Goal: Information Seeking & Learning: Find specific fact

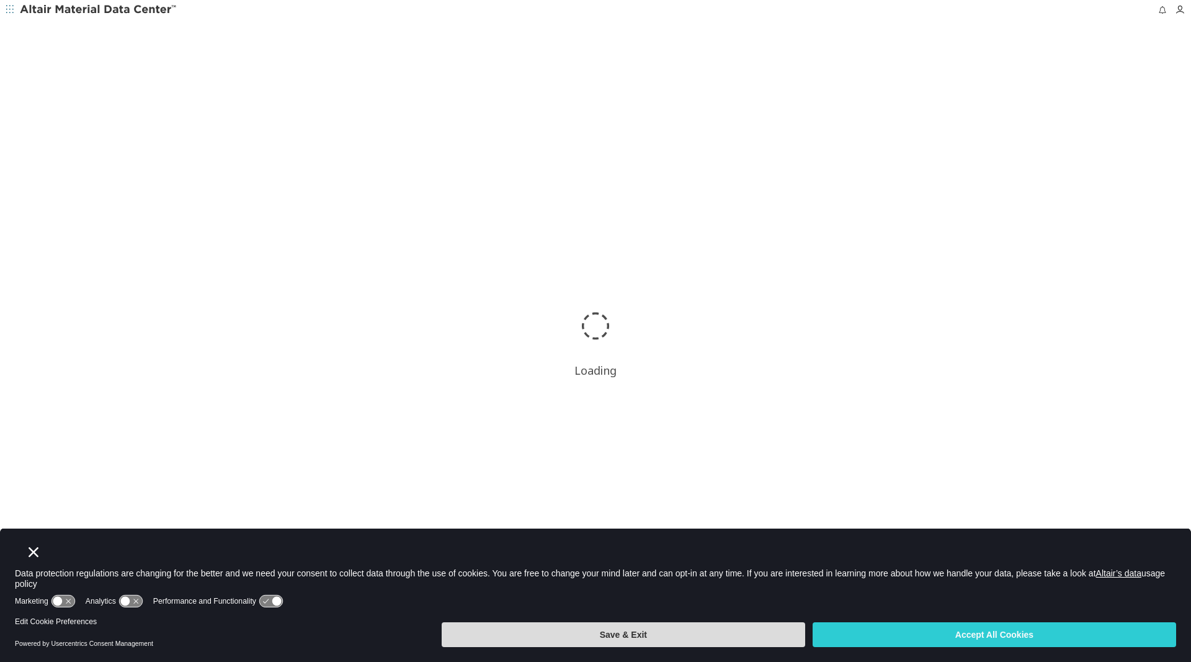
click at [737, 625] on button "Save & Exit" at bounding box center [624, 634] width 364 height 25
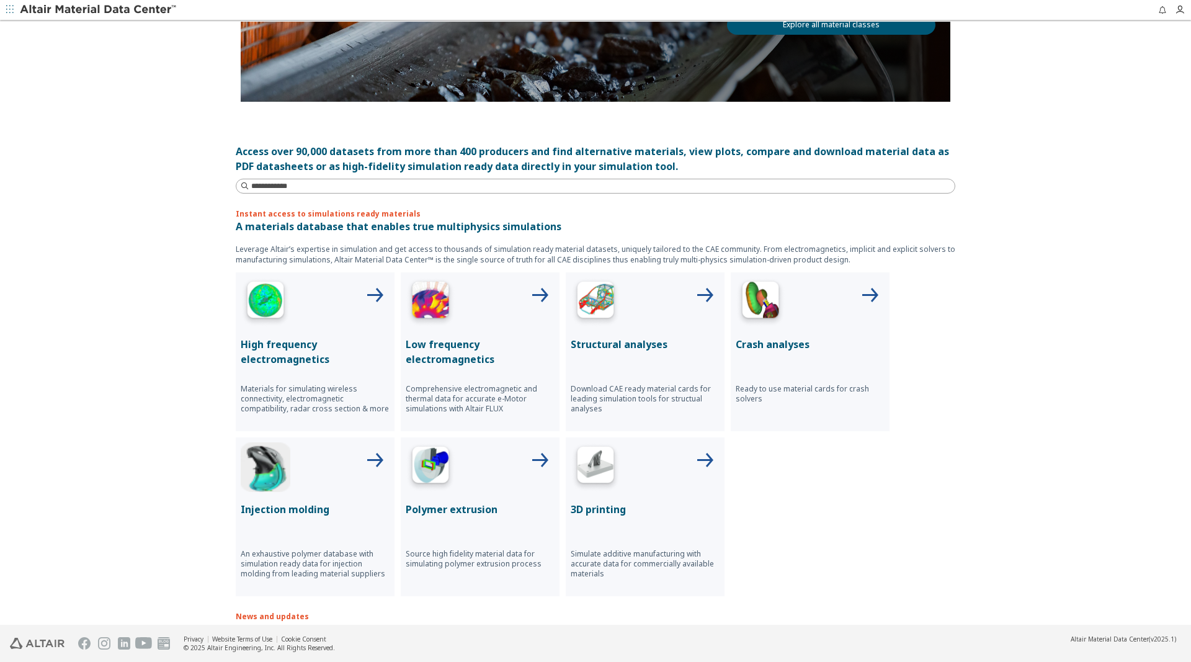
scroll to position [253, 0]
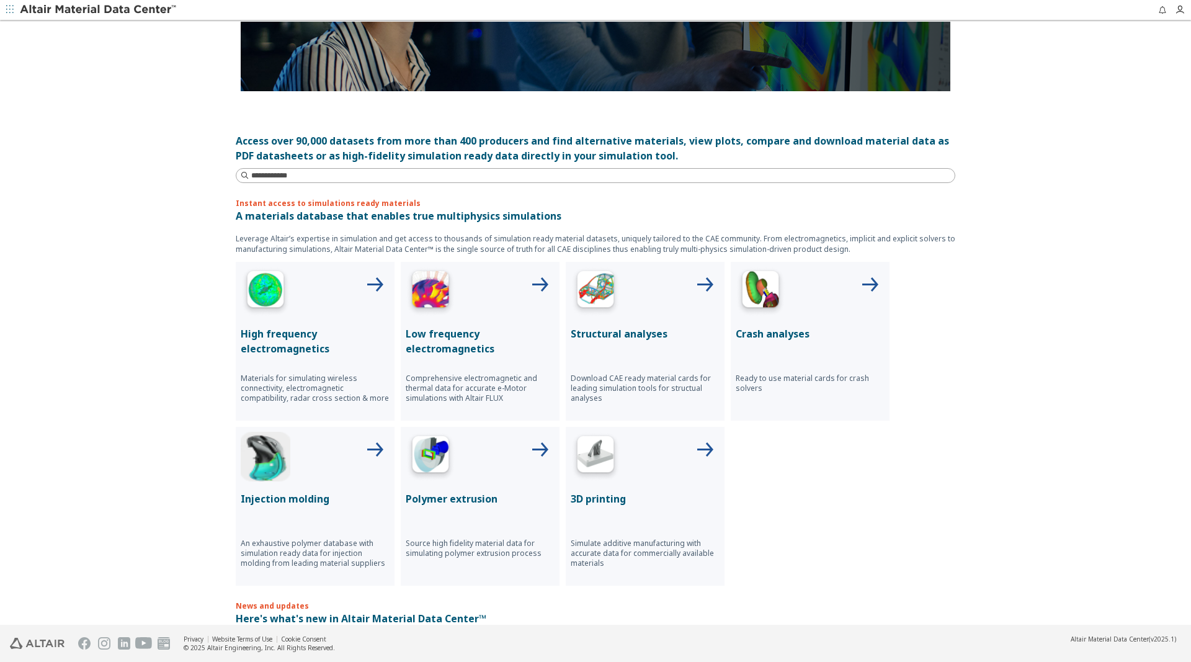
click at [653, 392] on p "Download CAE ready material cards for leading simulation tools for structual an…" at bounding box center [645, 389] width 149 height 30
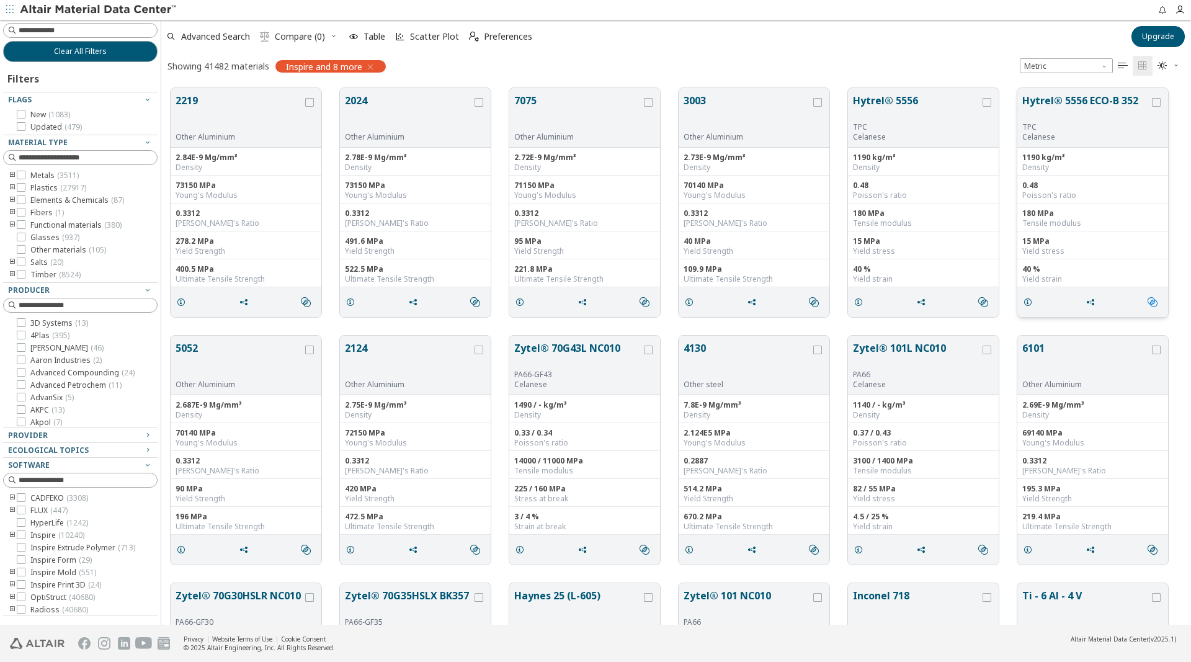
scroll to position [546, 1030]
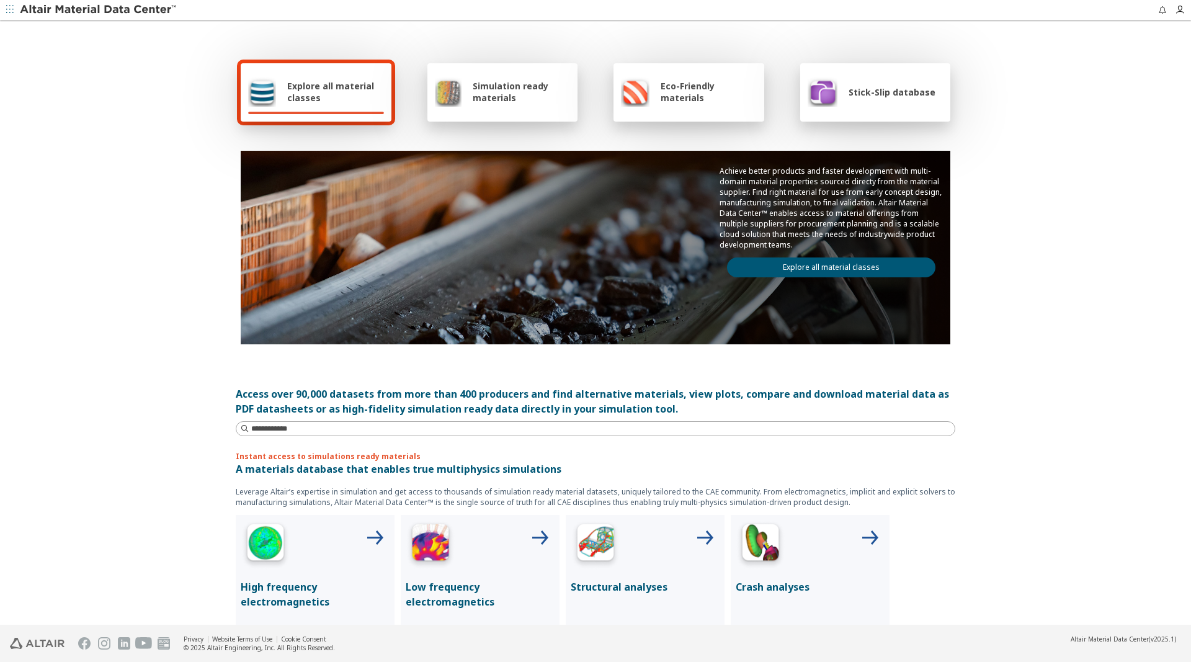
click at [327, 96] on span "Explore all material classes" at bounding box center [335, 92] width 97 height 24
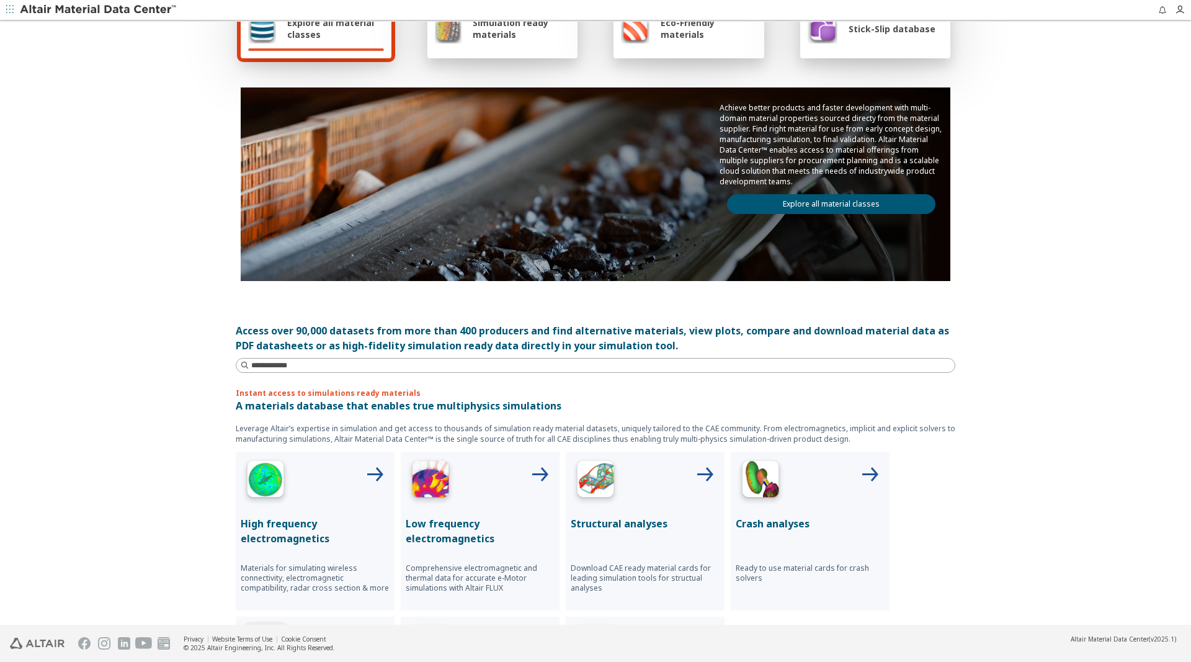
scroll to position [127, 0]
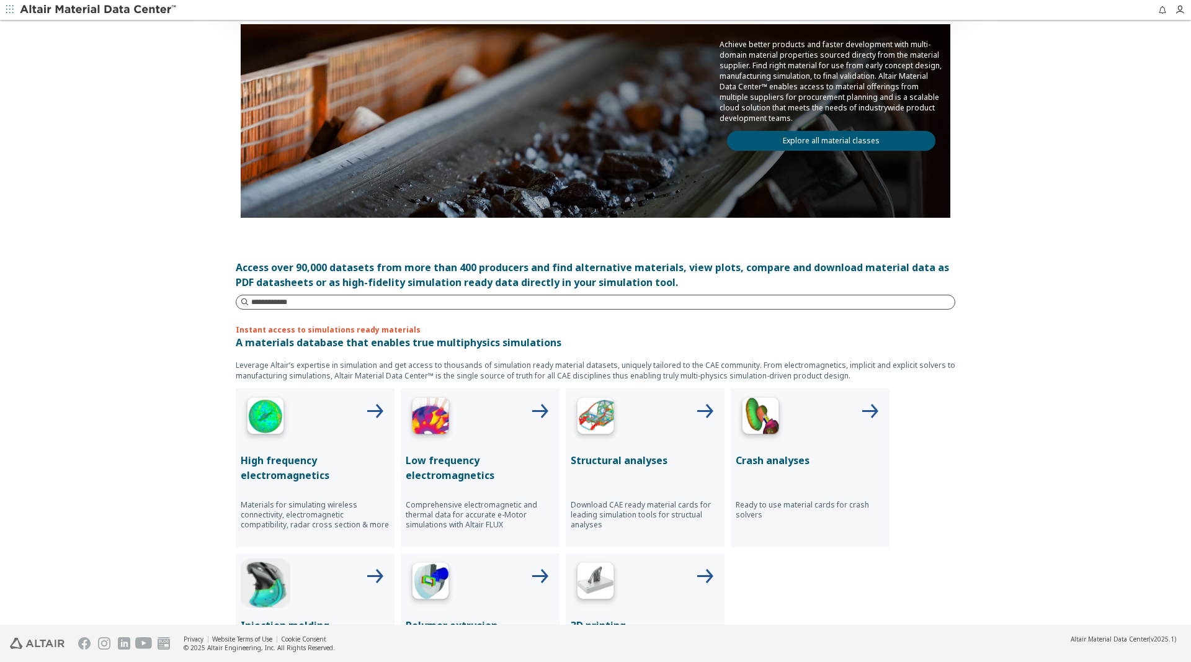
click at [289, 300] on input at bounding box center [603, 302] width 704 height 12
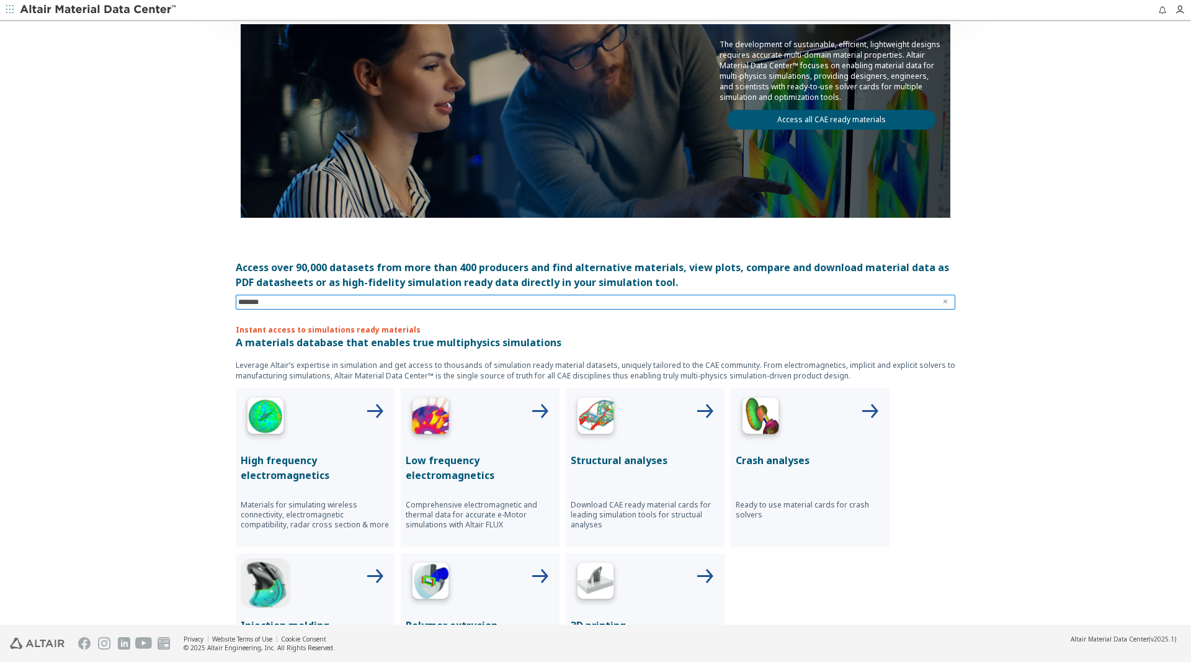
type input "********"
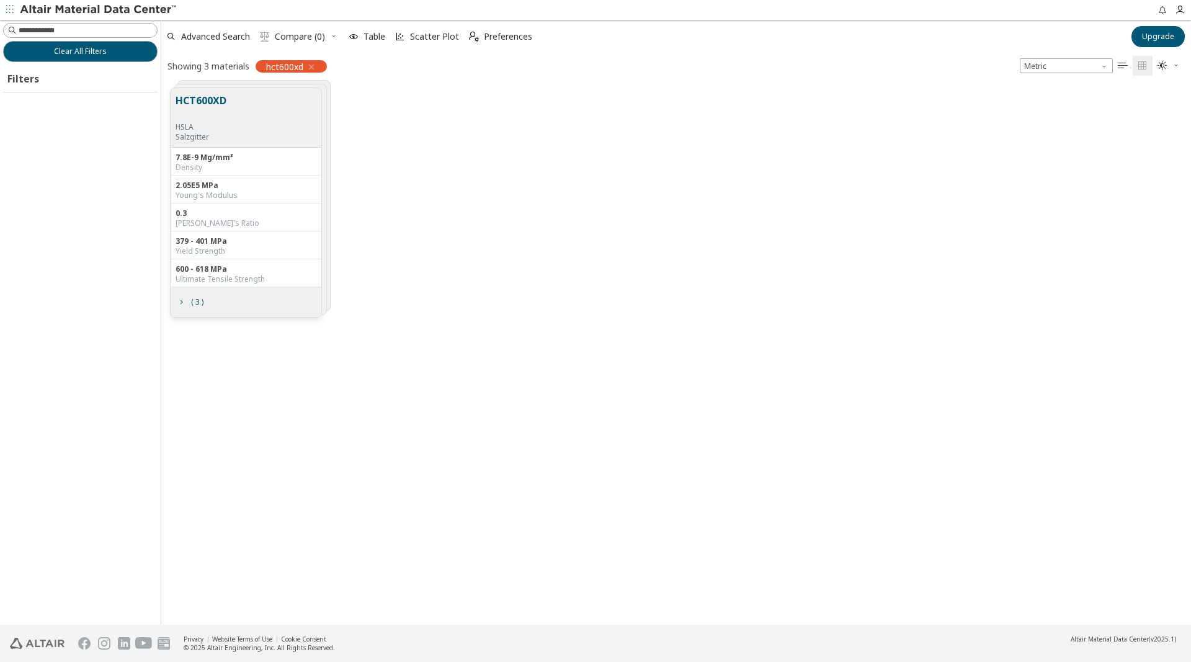
scroll to position [546, 1030]
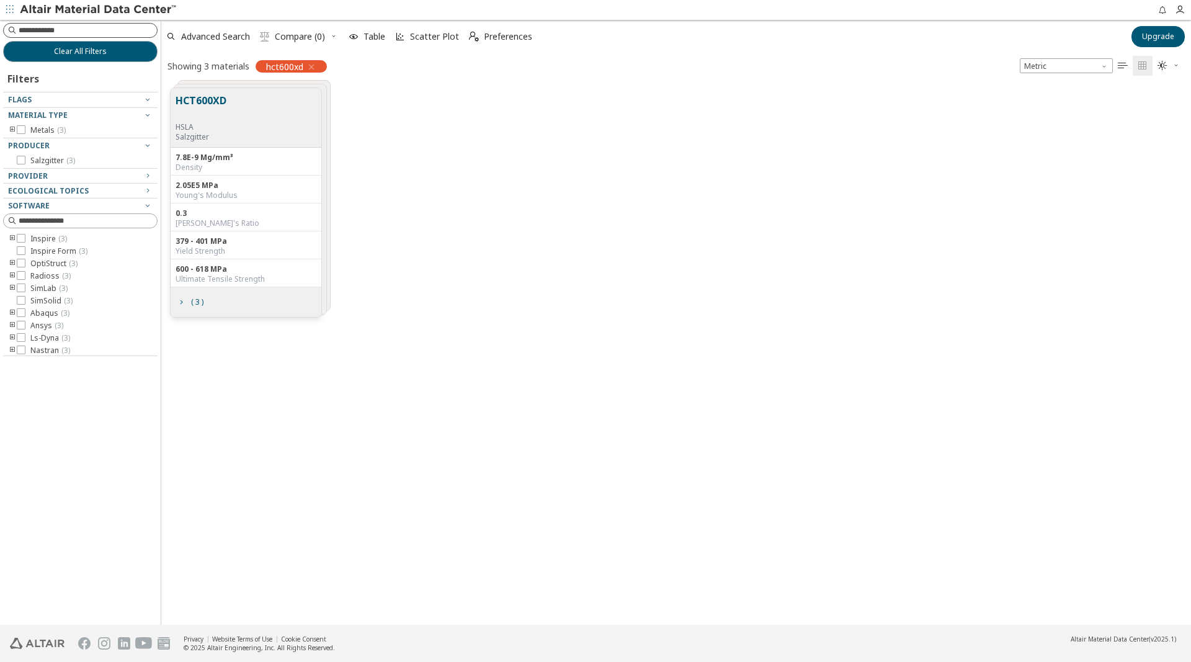
click at [86, 27] on input at bounding box center [88, 30] width 138 height 12
click at [97, 53] on span "Clear All Filters" at bounding box center [80, 52] width 53 height 10
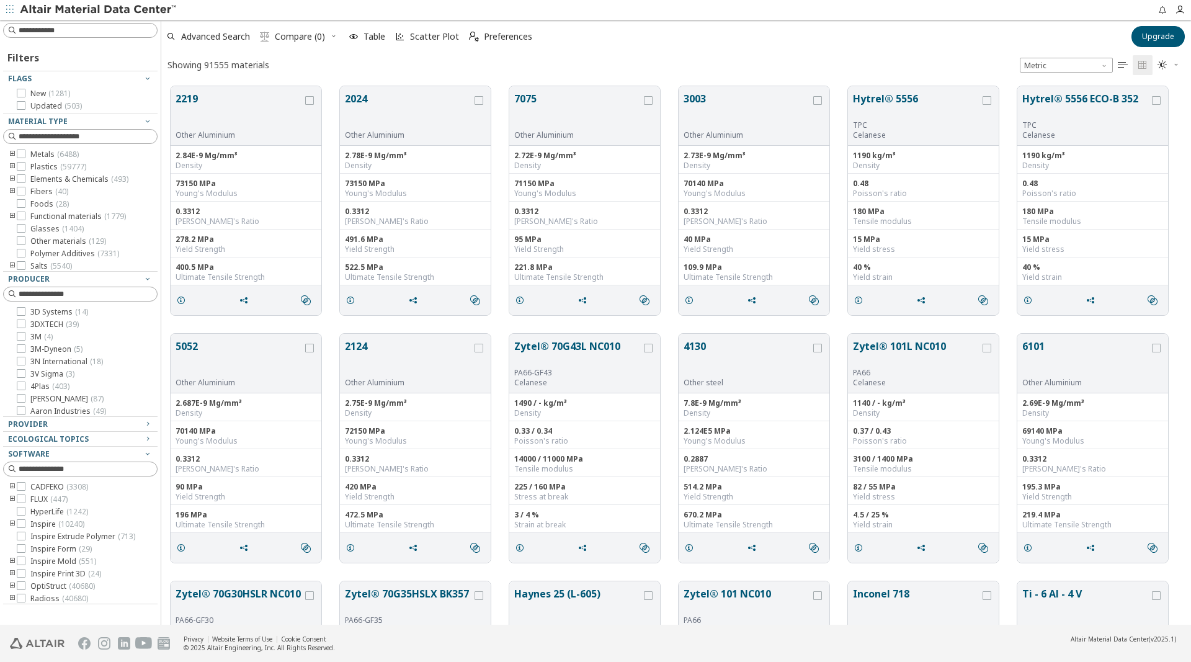
scroll to position [548, 1030]
click at [442, 38] on span "Scatter Plot" at bounding box center [434, 36] width 49 height 9
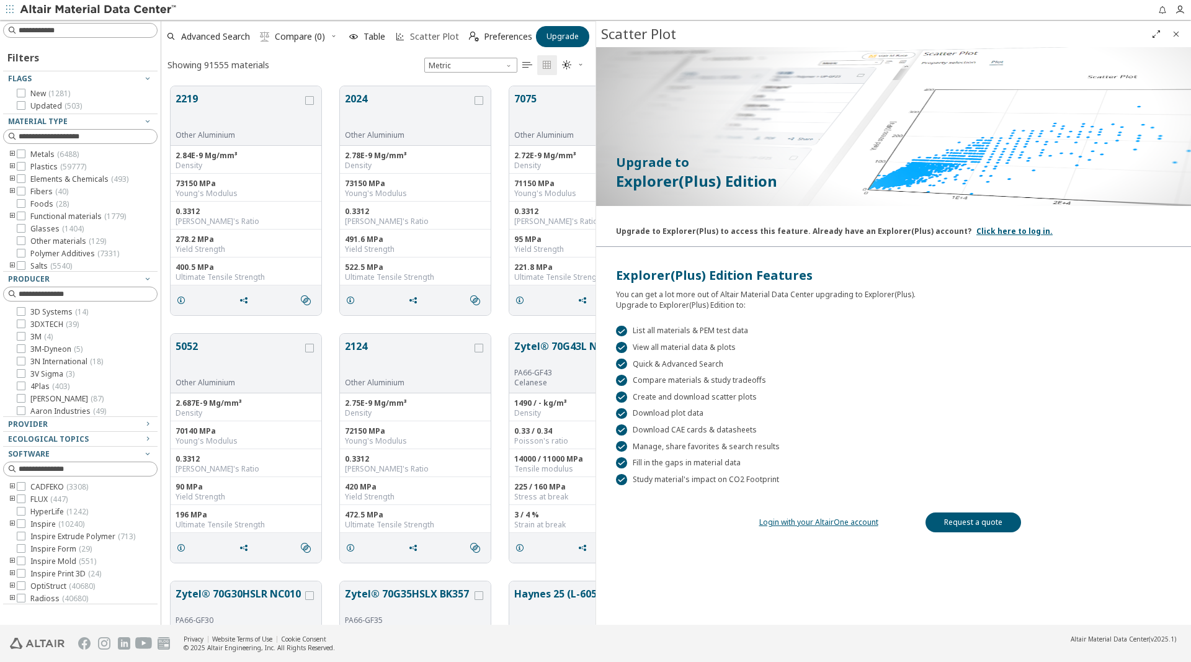
scroll to position [548, 434]
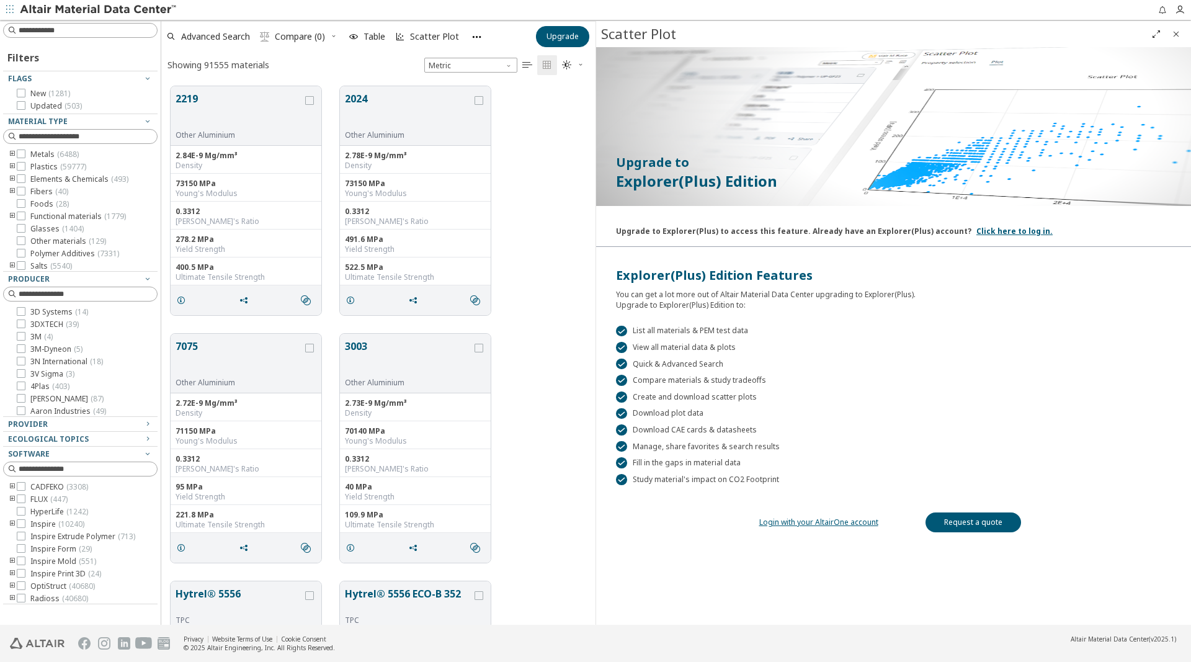
click at [847, 527] on link "Login with your AltairOne account" at bounding box center [819, 522] width 119 height 11
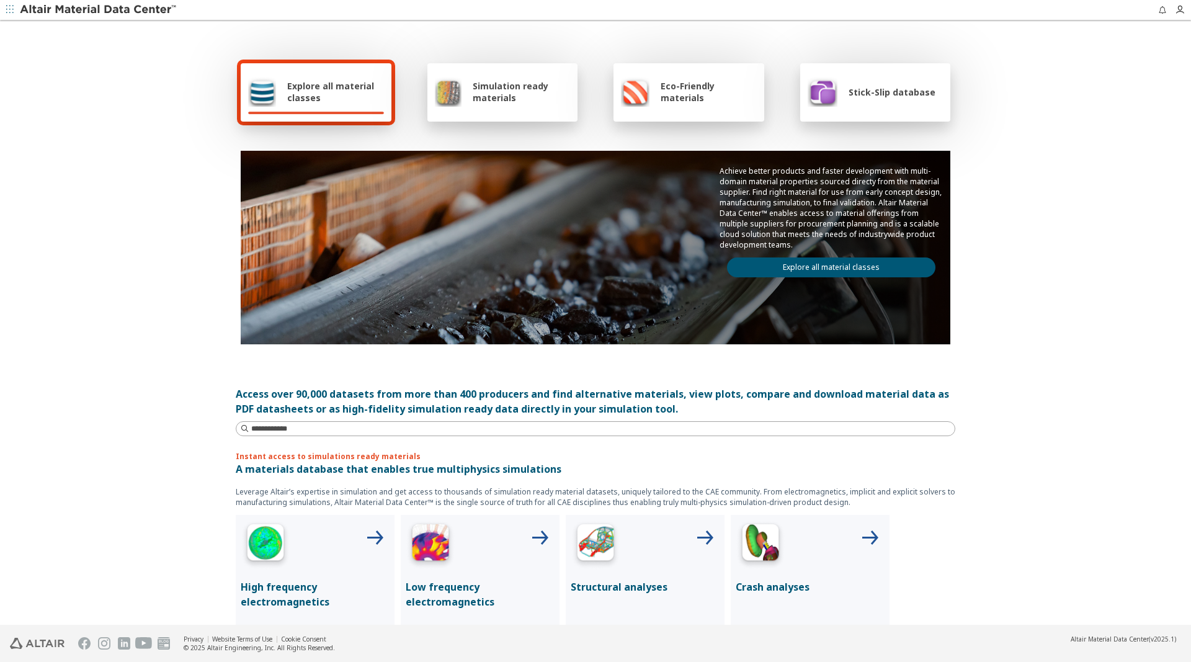
click at [151, 264] on div "Explore all material classes Simulation ready materials Eco-Friendly materials …" at bounding box center [595, 324] width 1191 height 604
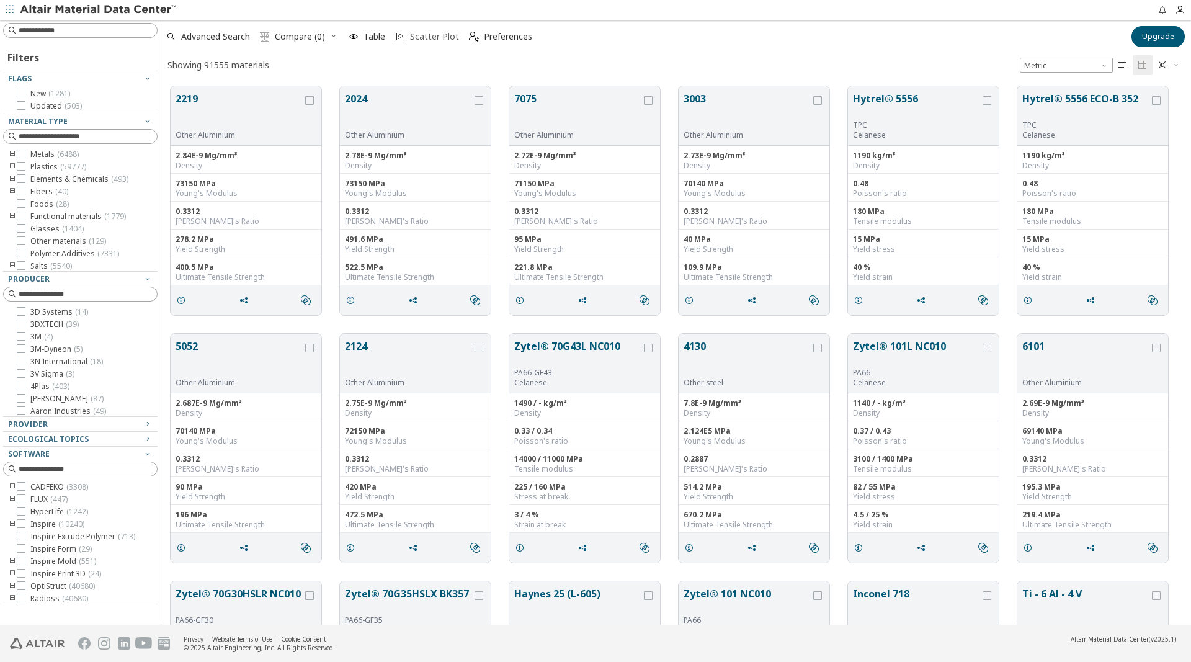
scroll to position [1, 1]
click at [427, 37] on span "Scatter Plot" at bounding box center [434, 36] width 49 height 9
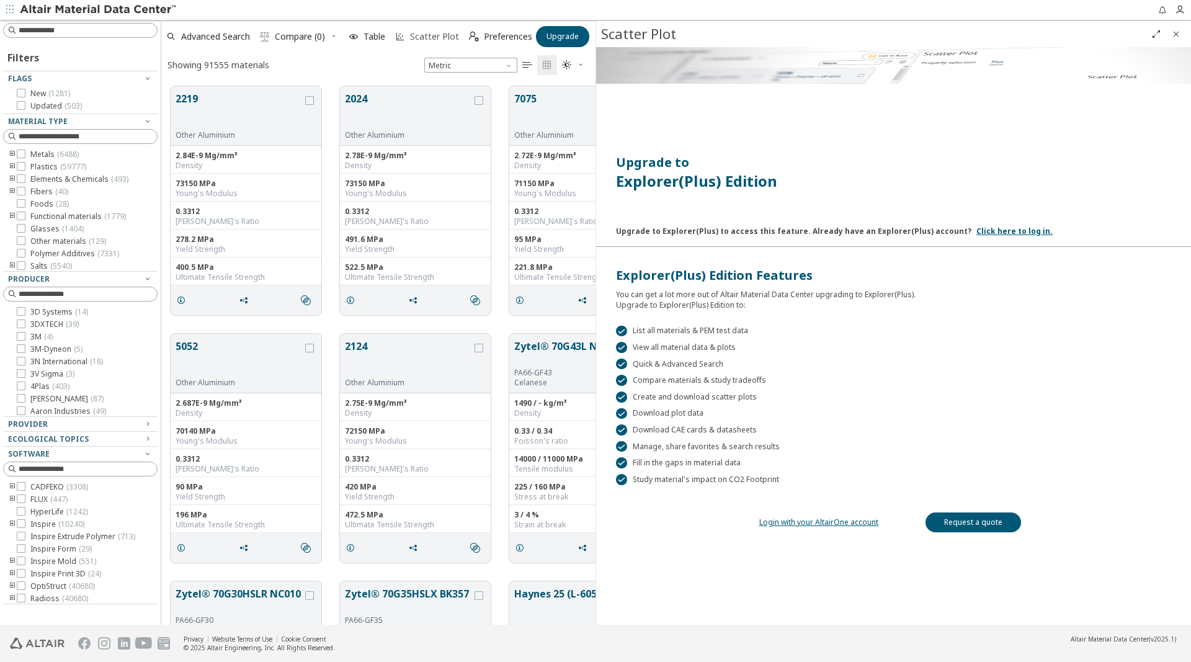
scroll to position [548, 434]
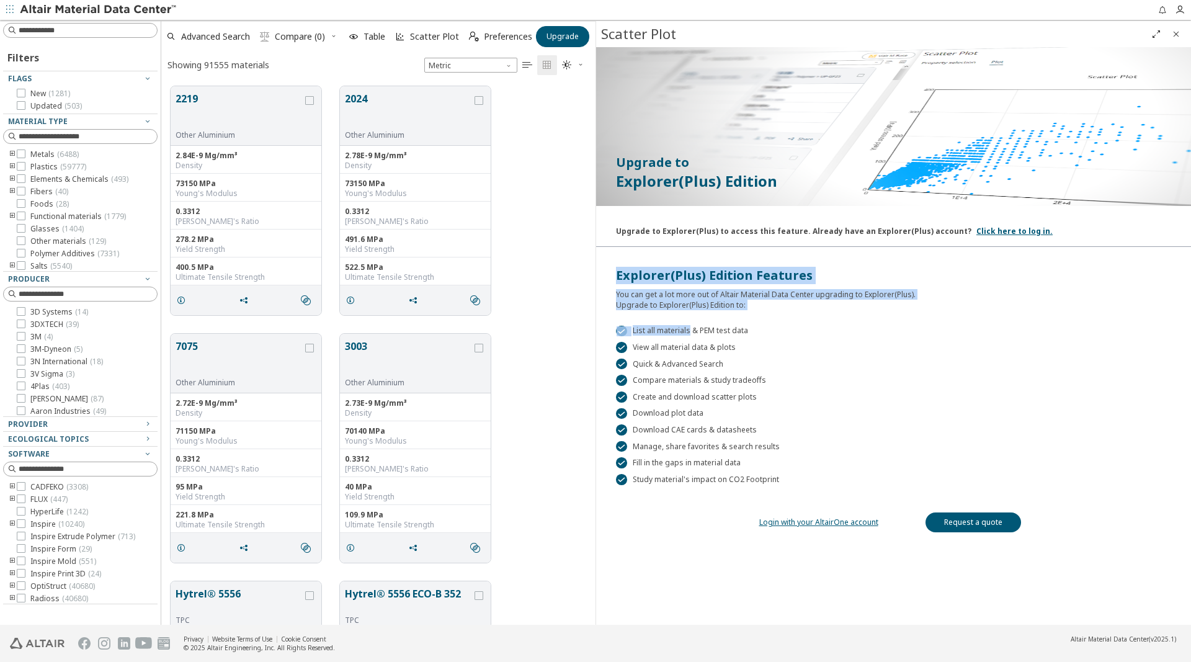
drag, startPoint x: 614, startPoint y: 273, endPoint x: 691, endPoint y: 320, distance: 90.3
click at [689, 320] on div "Upgrade to Explorer(Plus) Edition Upgrade to Explorer(Plus) to access this feat…" at bounding box center [893, 293] width 595 height 493
click at [738, 300] on div "You can get a lot more out of Altair Material Data Center upgrading to Explorer…" at bounding box center [893, 297] width 555 height 26
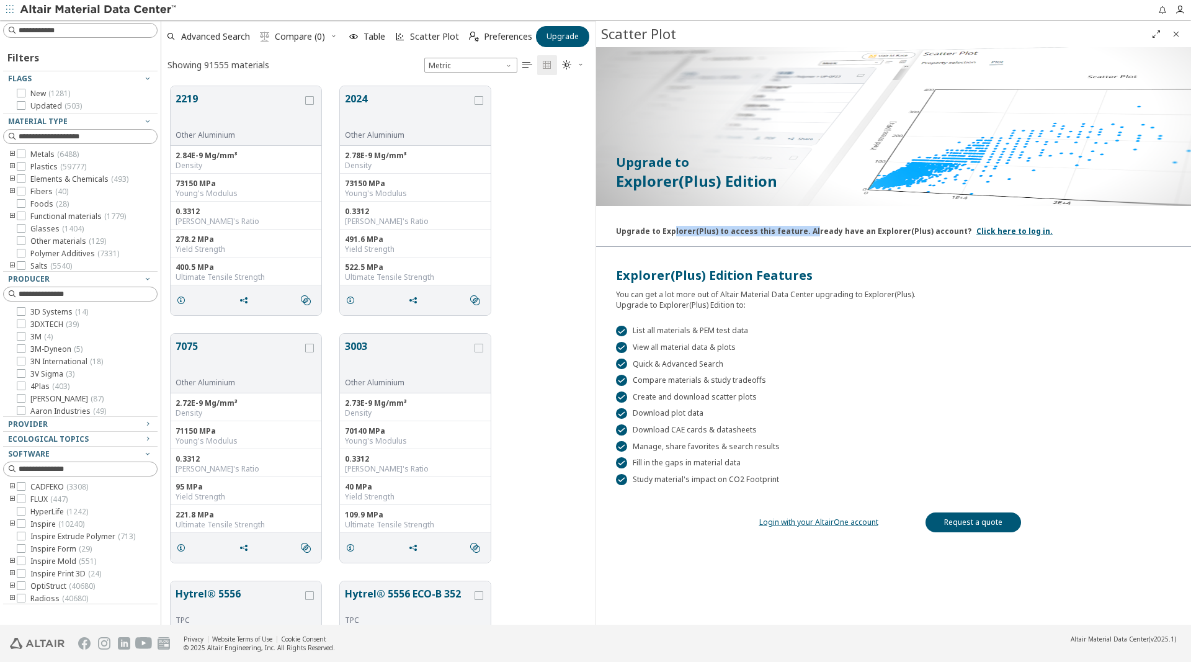
drag, startPoint x: 674, startPoint y: 233, endPoint x: 804, endPoint y: 241, distance: 130.6
click at [804, 241] on div "Upgrade to Explorer(Plus) to access this feature. Already have an Explorer(Plus…" at bounding box center [893, 229] width 595 height 36
drag, startPoint x: 857, startPoint y: 230, endPoint x: 922, endPoint y: 230, distance: 65.2
click at [915, 230] on div "Upgrade to Explorer(Plus) to access this feature. Already have an Explorer(Plus…" at bounding box center [794, 229] width 356 height 16
click at [926, 230] on div "Upgrade to Explorer(Plus) to access this feature. Already have an Explorer(Plus…" at bounding box center [794, 229] width 356 height 16
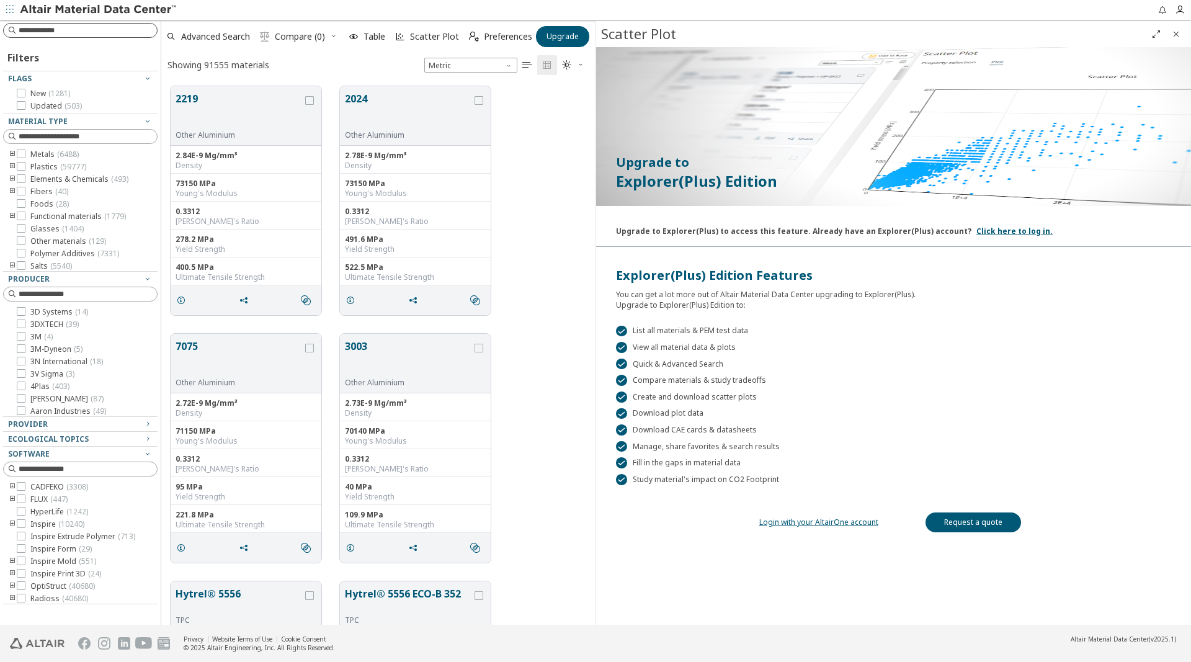
click at [53, 34] on input at bounding box center [88, 30] width 138 height 12
click at [70, 32] on input at bounding box center [88, 30] width 138 height 12
type input "*******"
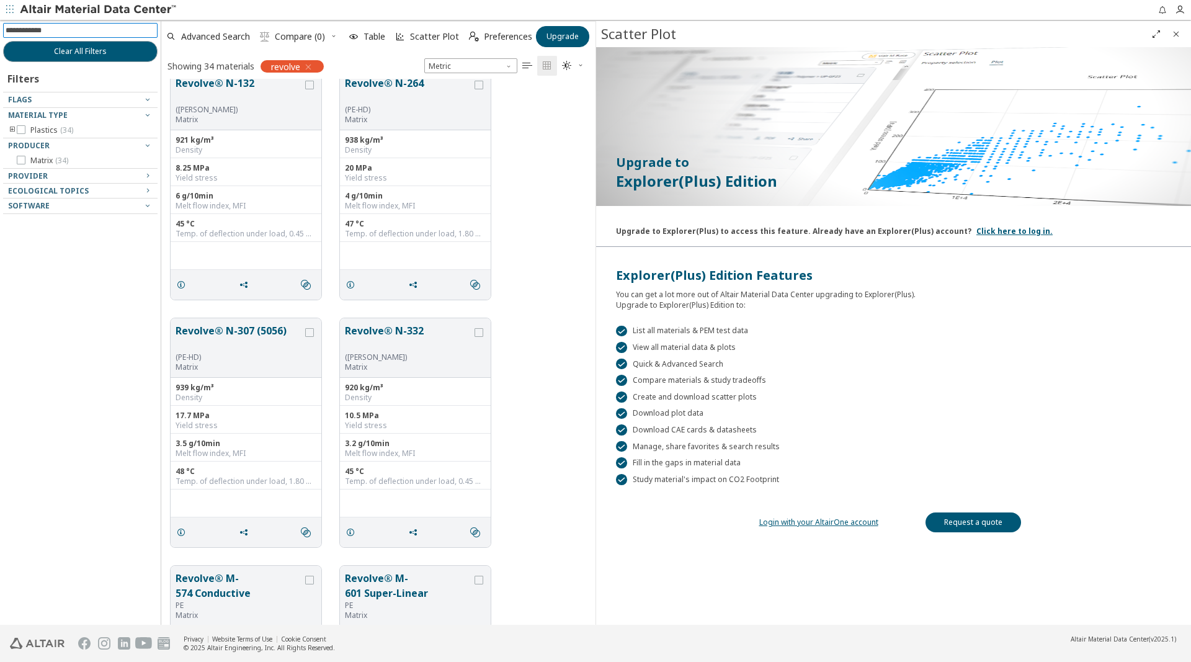
scroll to position [316, 0]
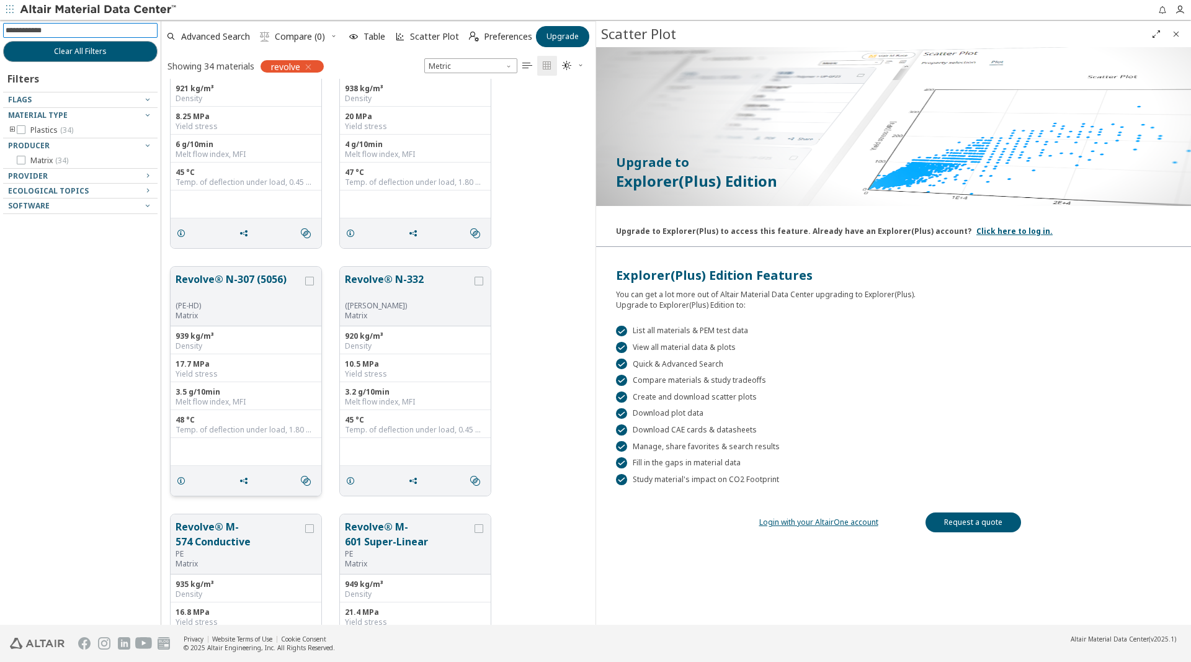
click at [201, 310] on div "(PE-HD)" at bounding box center [239, 306] width 127 height 10
click at [230, 286] on button "Revolve® N-307 (5056)" at bounding box center [239, 286] width 127 height 29
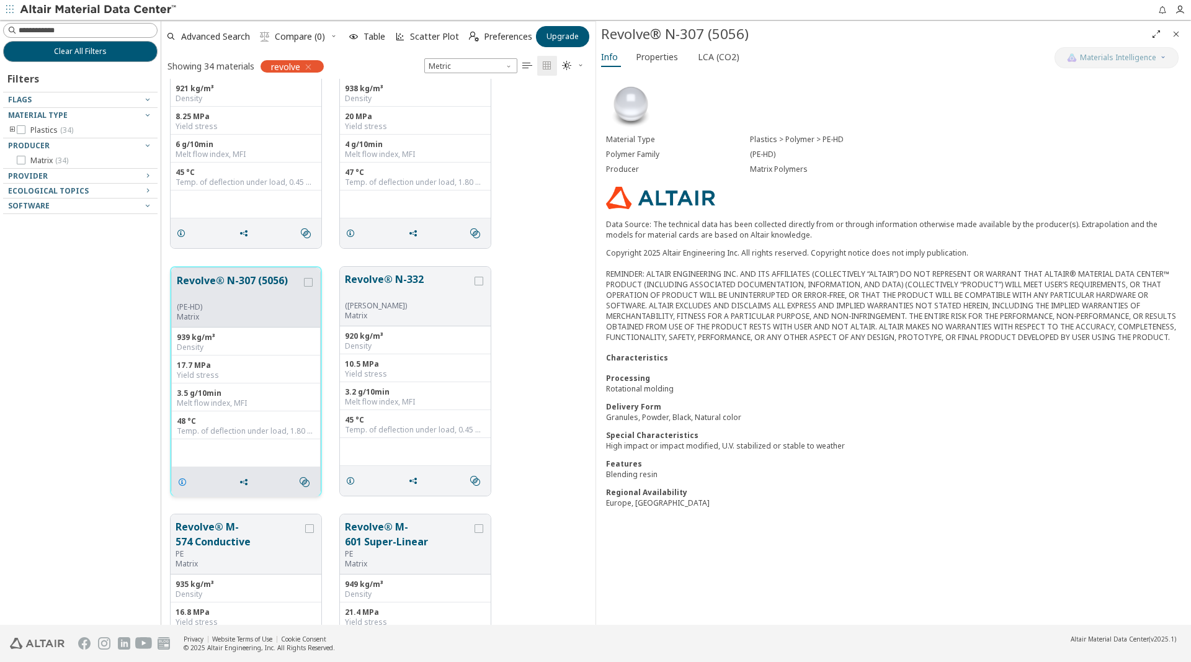
click at [181, 483] on icon "grid" at bounding box center [182, 482] width 10 height 10
drag, startPoint x: 252, startPoint y: 431, endPoint x: 345, endPoint y: 428, distance: 93.1
click at [315, 428] on div "Temp. of deflection under load, 1.80 MPa" at bounding box center [246, 431] width 138 height 10
click at [276, 431] on div "Temp. of deflection under load, 1.80 MPa" at bounding box center [246, 431] width 138 height 10
drag, startPoint x: 198, startPoint y: 431, endPoint x: 254, endPoint y: 432, distance: 55.9
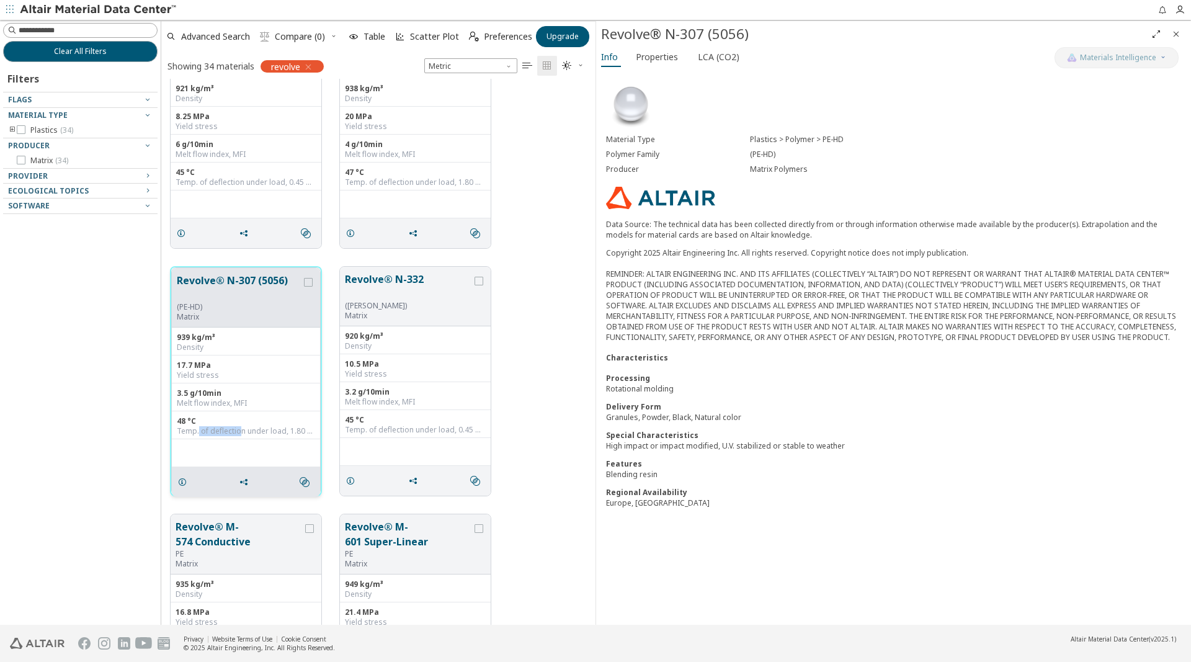
click at [254, 432] on div "Temp. of deflection under load, 1.80 MPa" at bounding box center [246, 431] width 138 height 10
drag, startPoint x: 179, startPoint y: 432, endPoint x: 205, endPoint y: 431, distance: 26.1
click at [205, 431] on div "Temp. of deflection under load, 1.80 MPa" at bounding box center [246, 431] width 138 height 10
click at [253, 433] on div "Temp. of deflection under load, 1.80 MPa" at bounding box center [246, 431] width 138 height 10
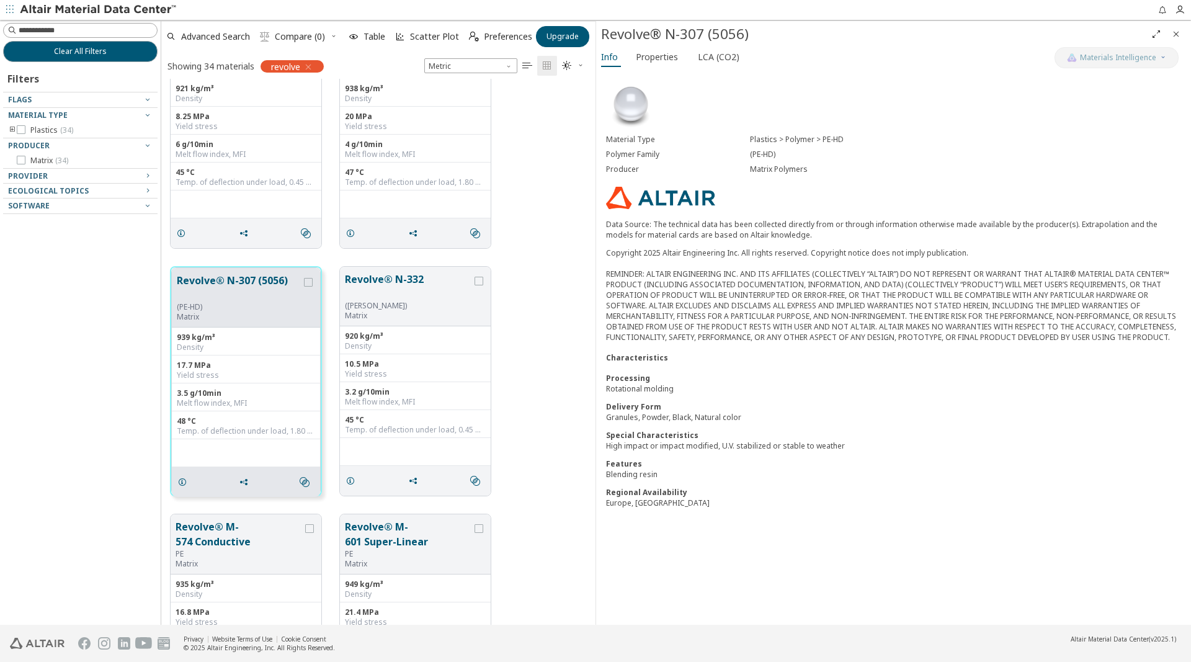
click at [1175, 34] on icon "Close" at bounding box center [1177, 34] width 10 height 10
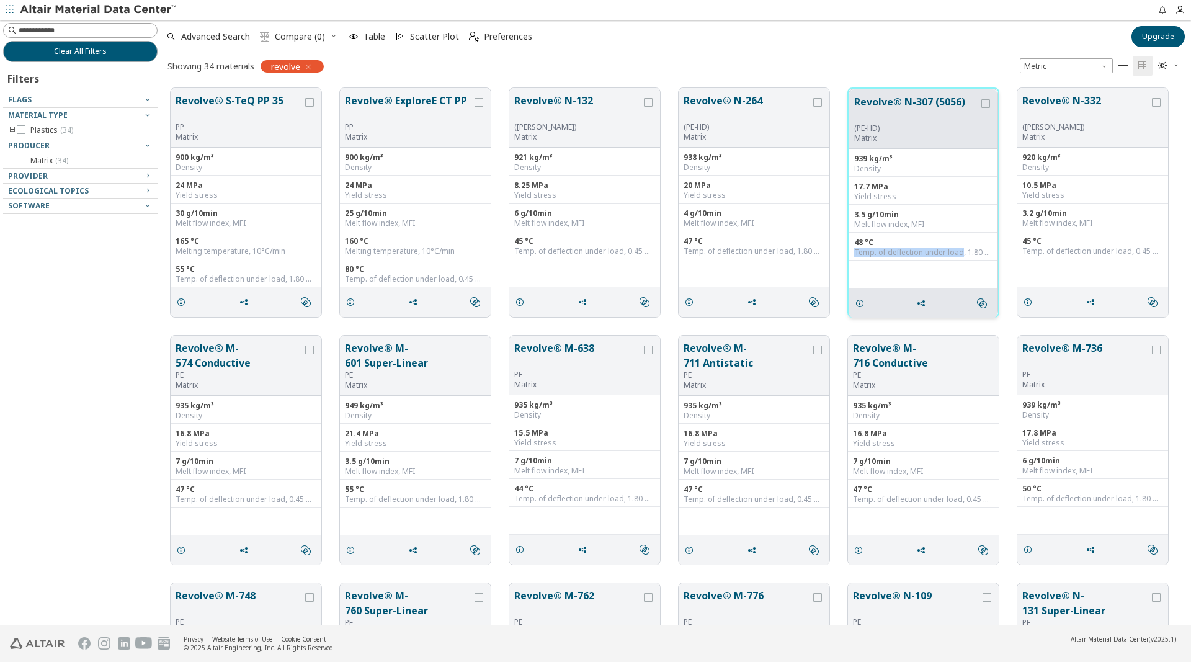
drag, startPoint x: 962, startPoint y: 254, endPoint x: 853, endPoint y: 249, distance: 109.4
click at [855, 249] on div "Temp. of deflection under load, 1.80 MPa" at bounding box center [924, 253] width 138 height 10
copy div "Temp. of deflection under load"
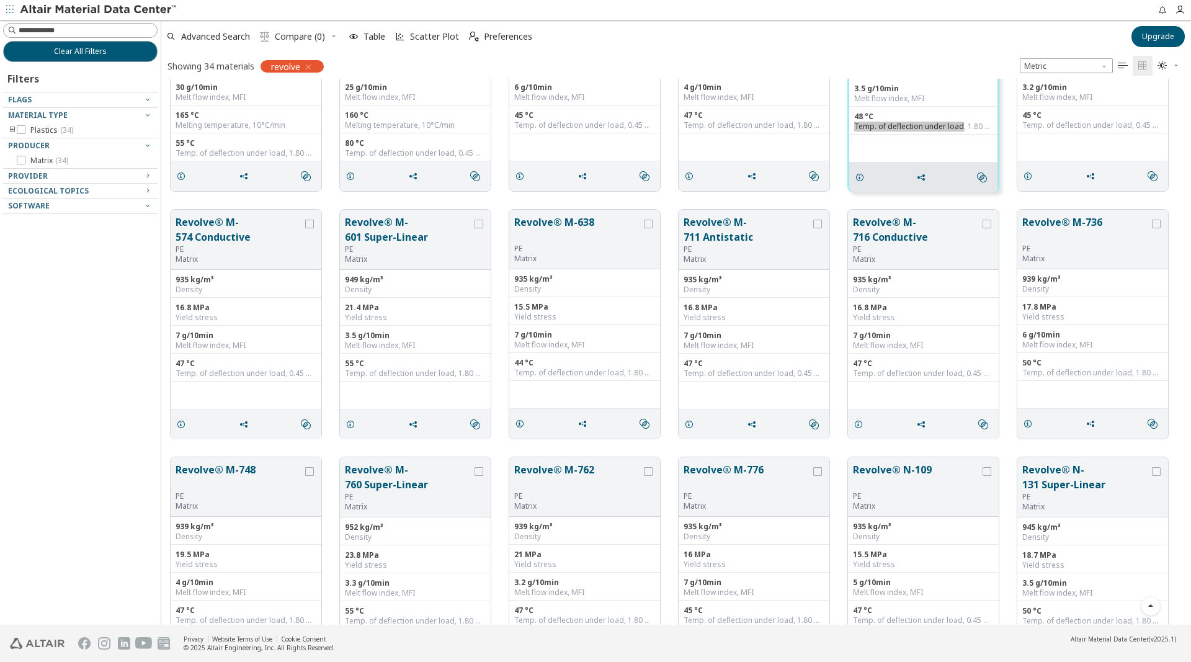
scroll to position [127, 0]
click at [50, 31] on input at bounding box center [88, 30] width 138 height 12
click at [308, 68] on icon "button" at bounding box center [308, 67] width 10 height 10
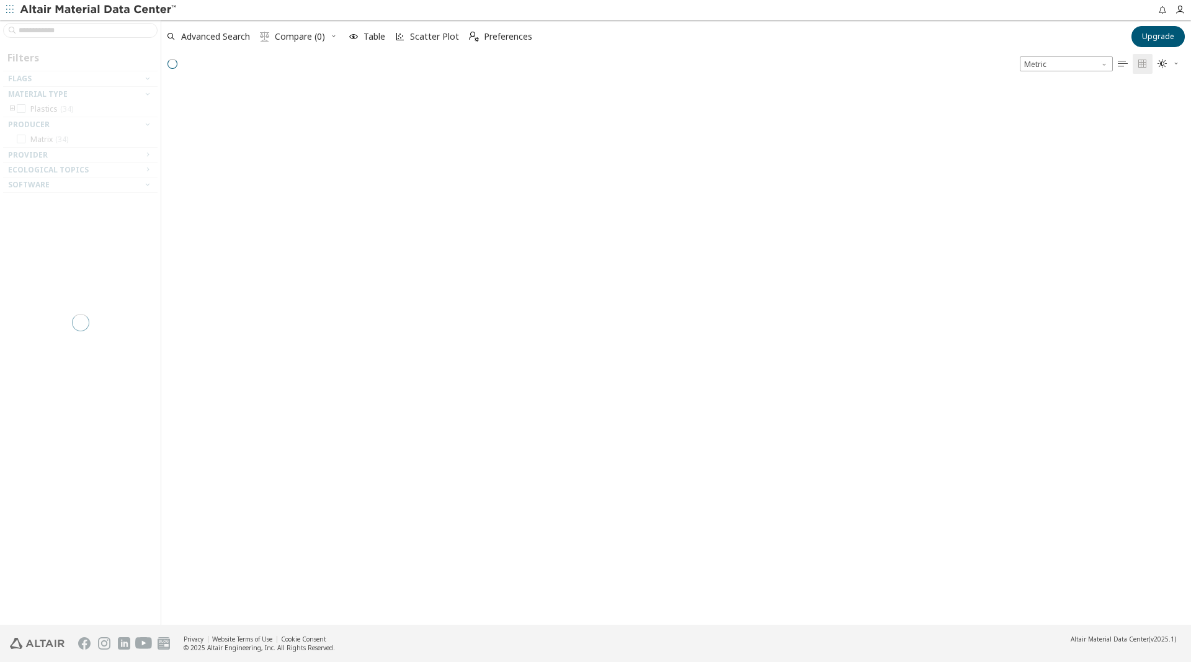
click at [70, 29] on div at bounding box center [80, 322] width 161 height 605
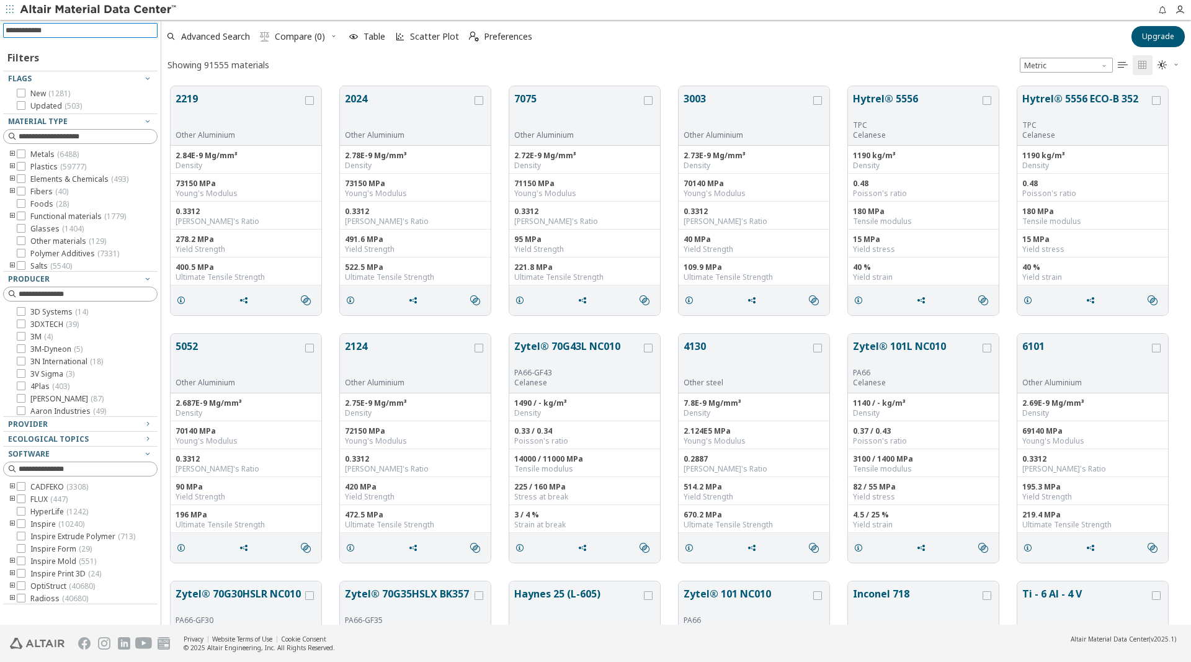
click at [70, 29] on input at bounding box center [82, 31] width 152 height 14
type input "**********"
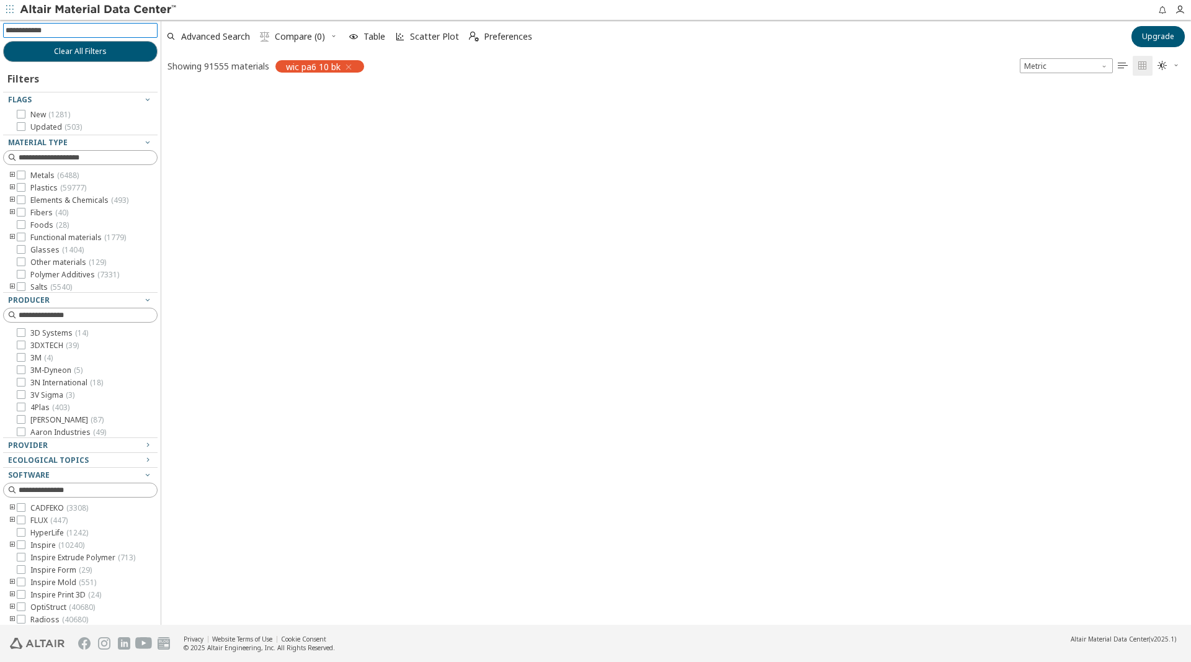
scroll to position [546, 1030]
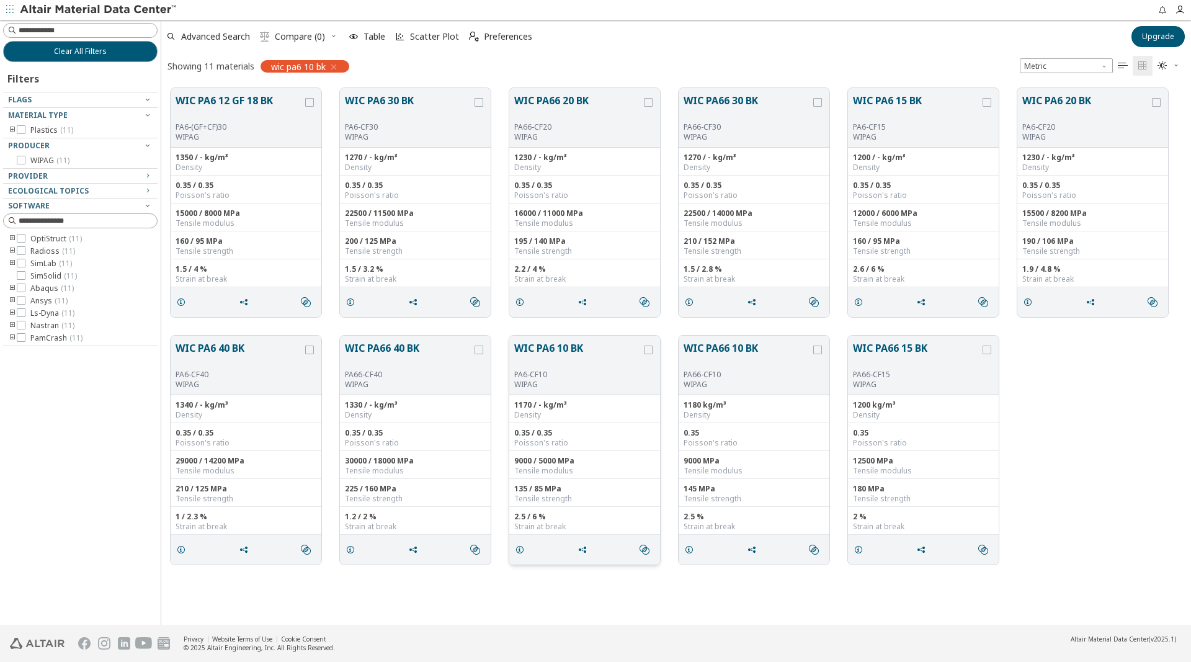
click at [584, 412] on div "Density" at bounding box center [584, 415] width 141 height 10
click at [550, 351] on button "WIC PA6 10 BK" at bounding box center [577, 355] width 127 height 29
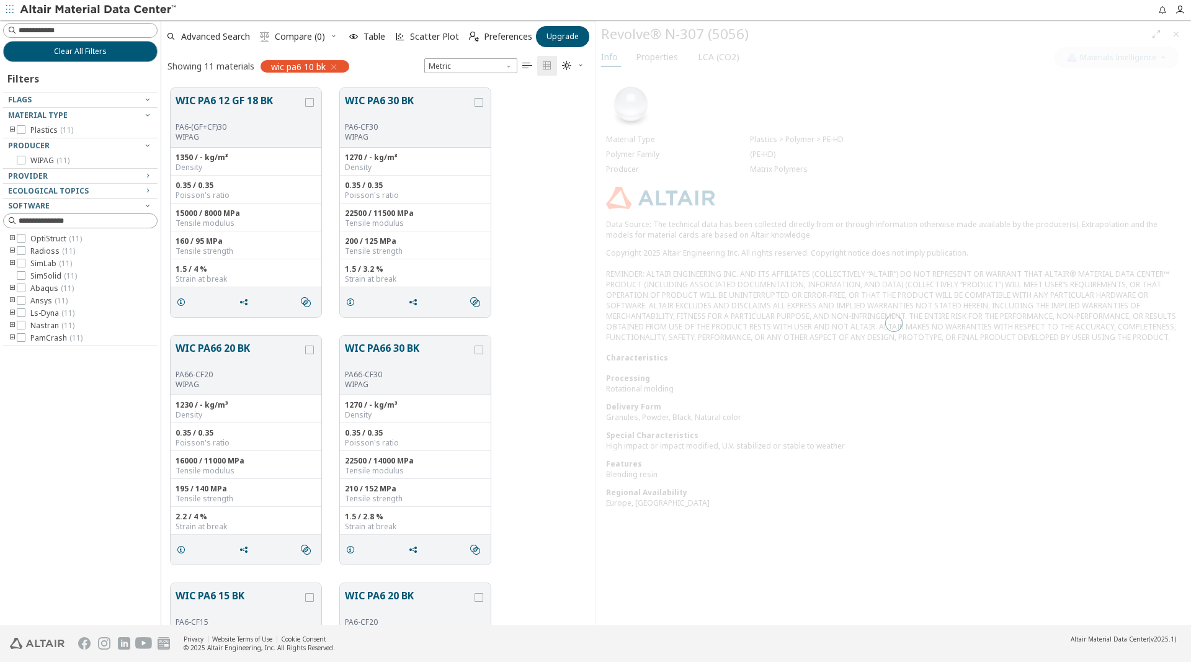
scroll to position [546, 434]
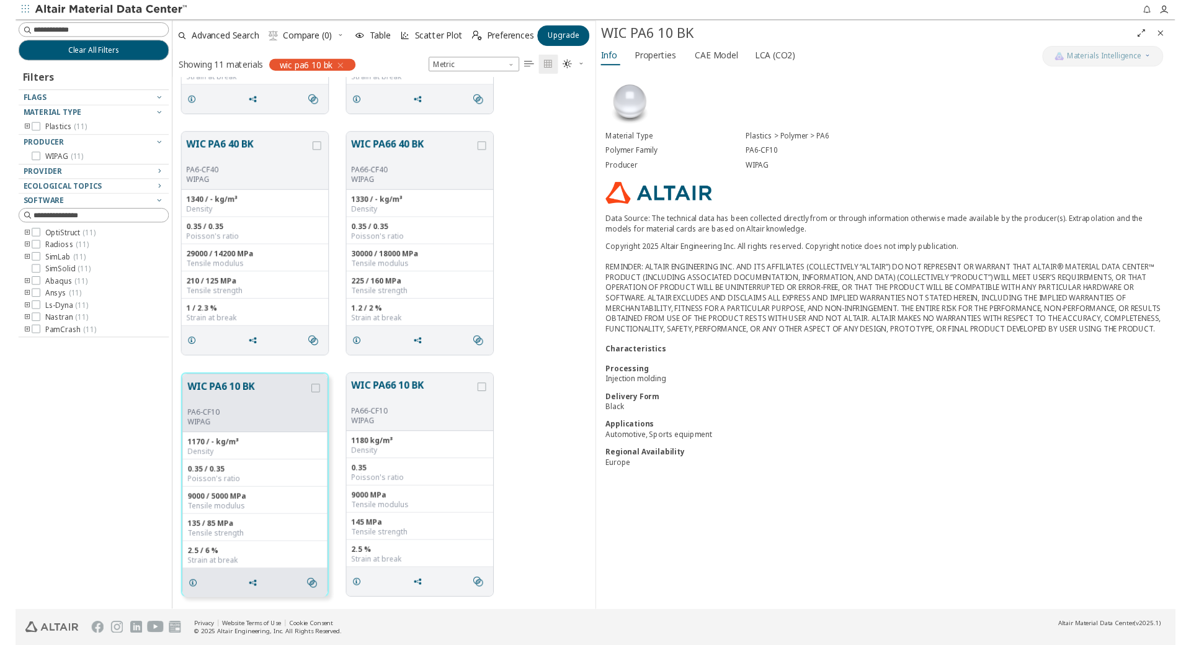
scroll to position [529, 434]
